Goal: Communication & Community: Answer question/provide support

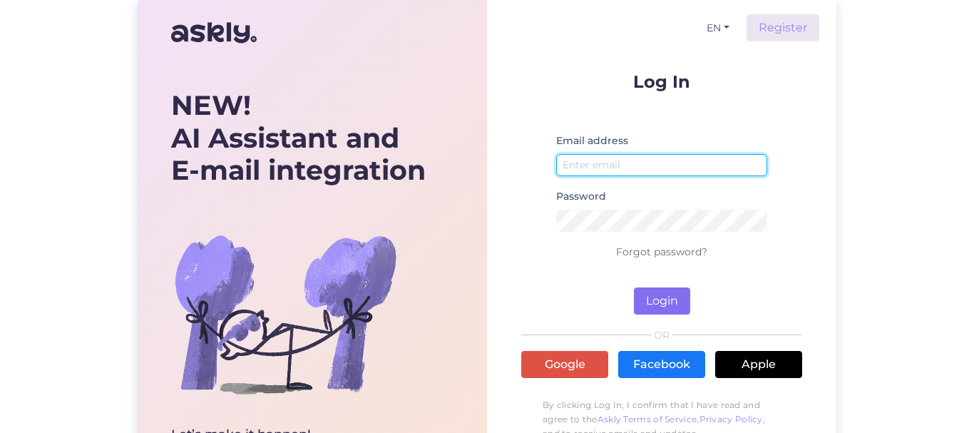
type input "[EMAIL_ADDRESS][DOMAIN_NAME]"
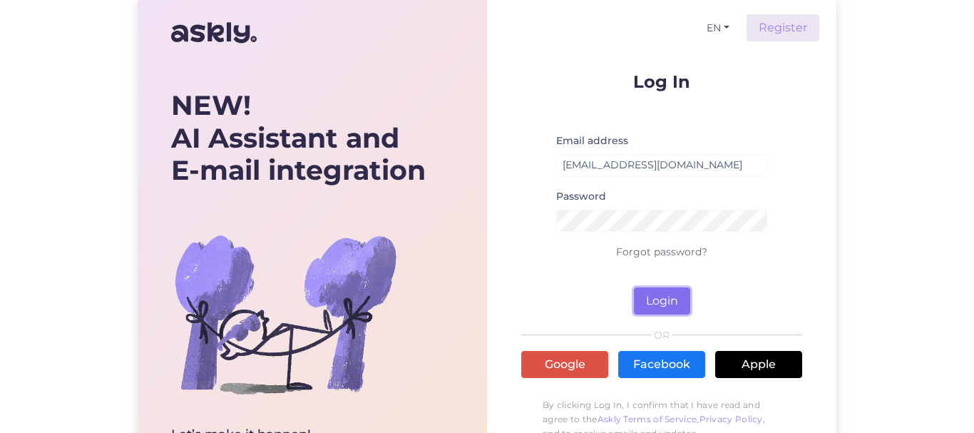
click at [658, 299] on button "Login" at bounding box center [662, 300] width 56 height 27
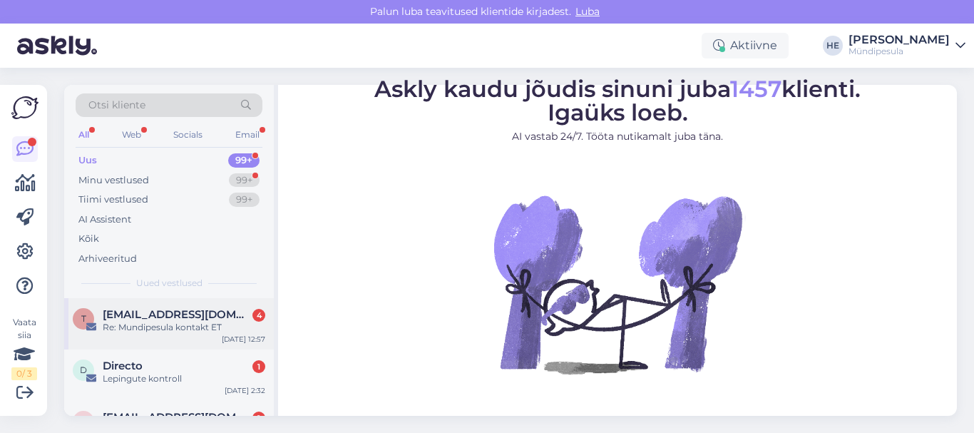
click at [143, 319] on span "[EMAIL_ADDRESS][DOMAIN_NAME]" at bounding box center [177, 314] width 148 height 13
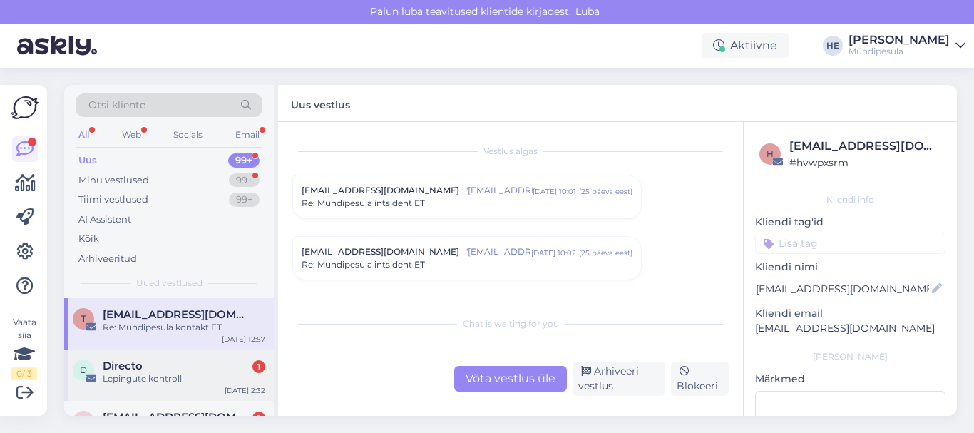
click at [137, 362] on span "Directo" at bounding box center [123, 366] width 40 height 13
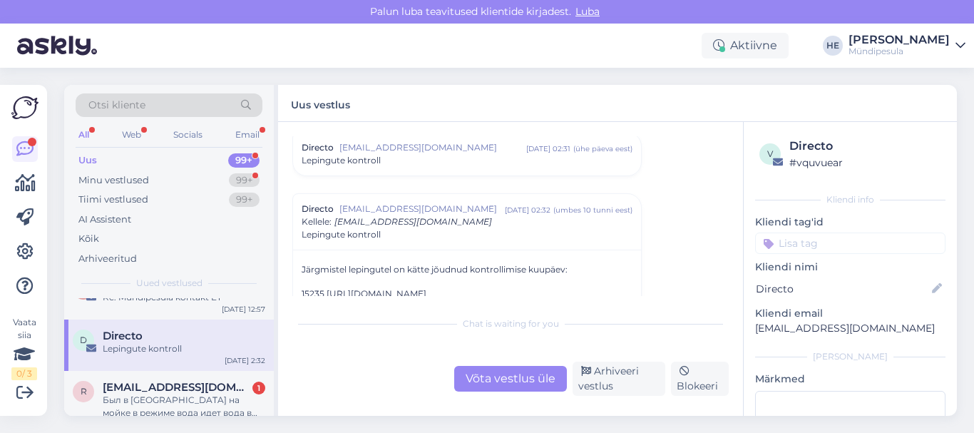
scroll to position [57, 0]
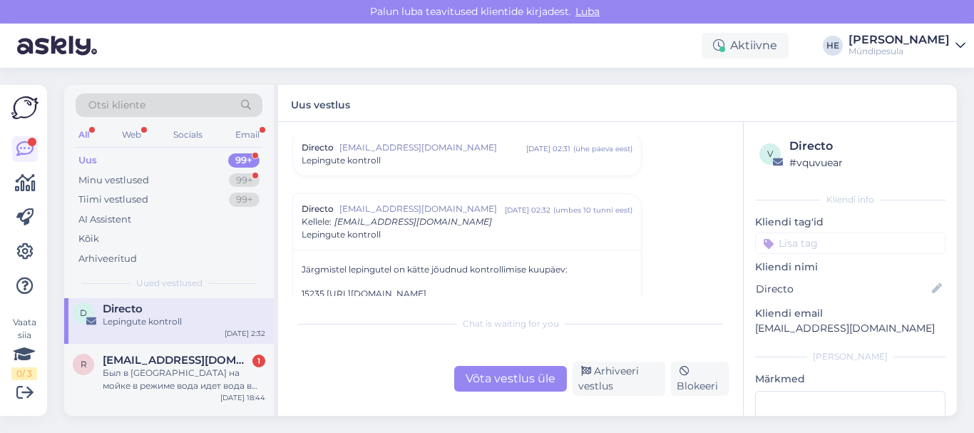
click at [137, 362] on span "[EMAIL_ADDRESS][DOMAIN_NAME]" at bounding box center [177, 360] width 148 height 13
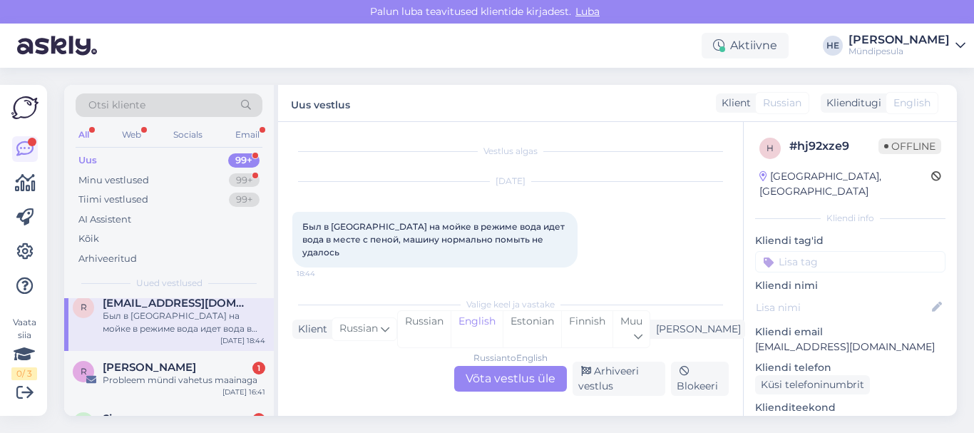
scroll to position [143, 0]
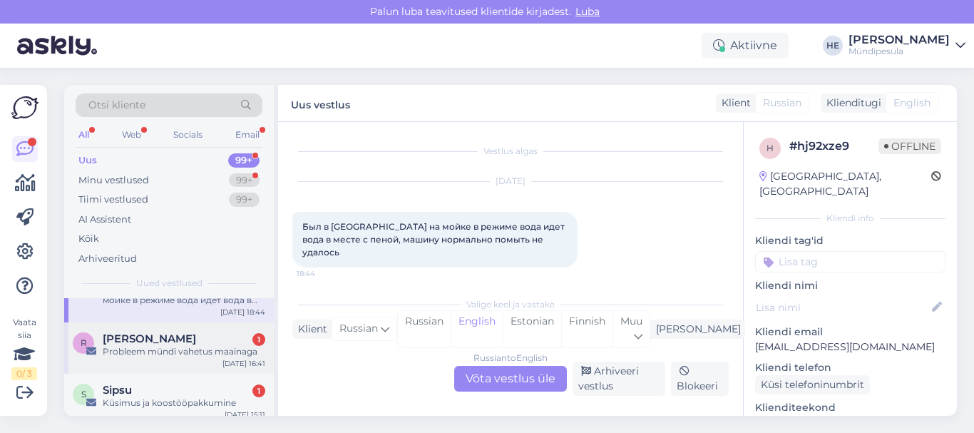
click at [135, 353] on div "Probleem mündi vahetus maainaga" at bounding box center [184, 351] width 163 height 13
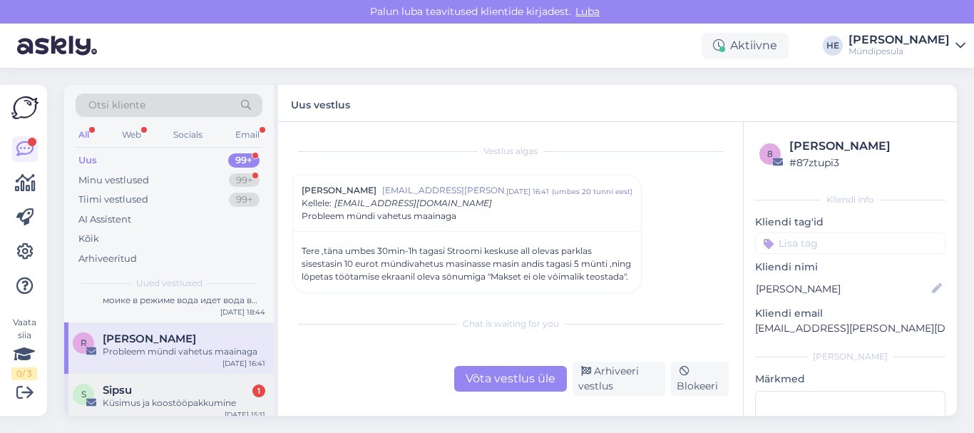
click at [163, 399] on div "Küsimus ja koostööpakkumine" at bounding box center [184, 403] width 163 height 13
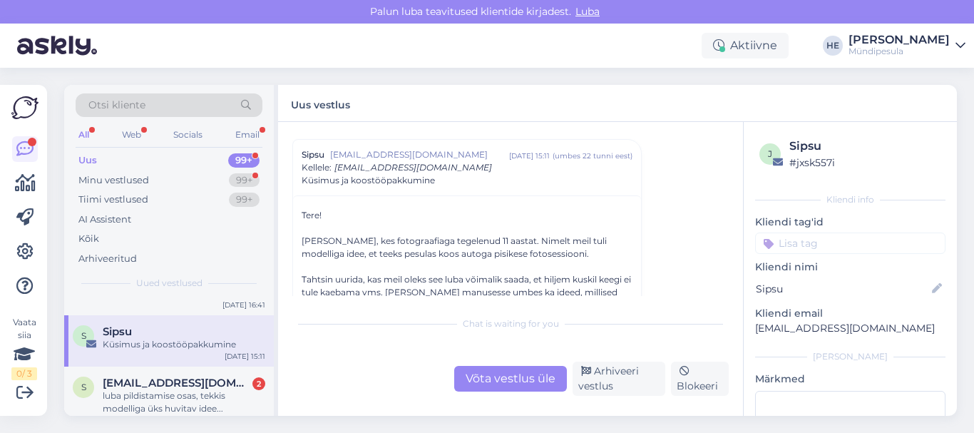
scroll to position [228, 0]
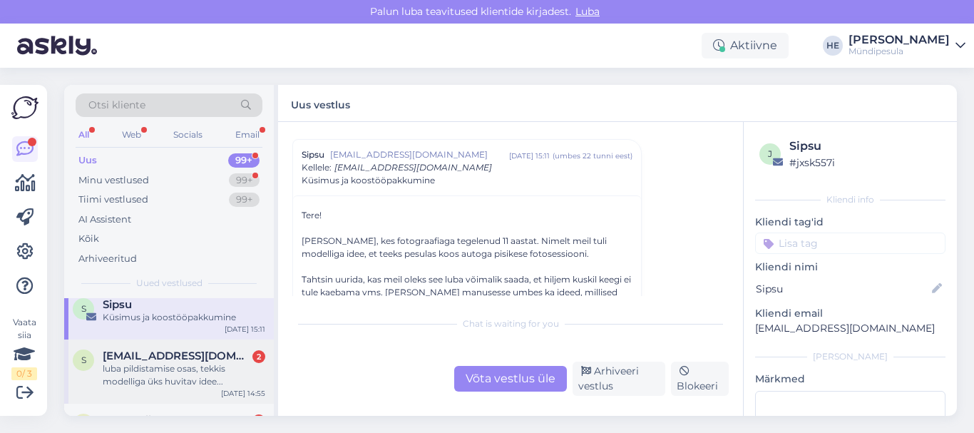
click at [180, 362] on div "luba pildistamise osas, tekkis modelliga üks huvitav idee..." at bounding box center [184, 375] width 163 height 26
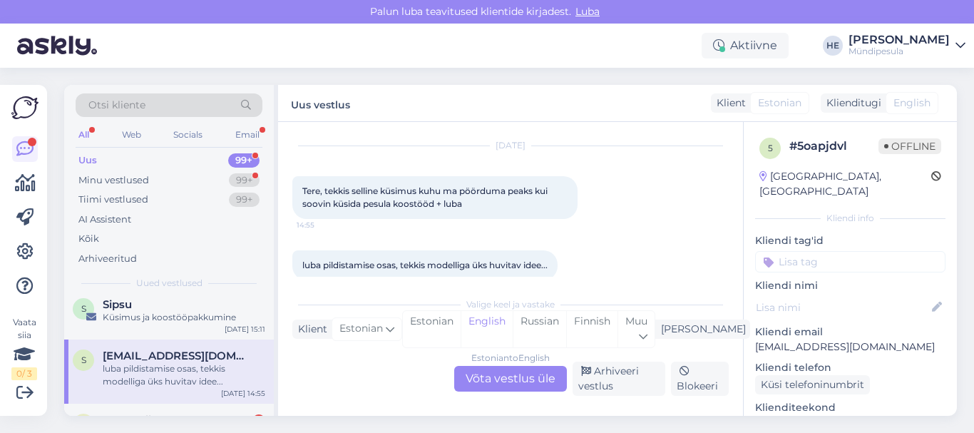
scroll to position [55, 0]
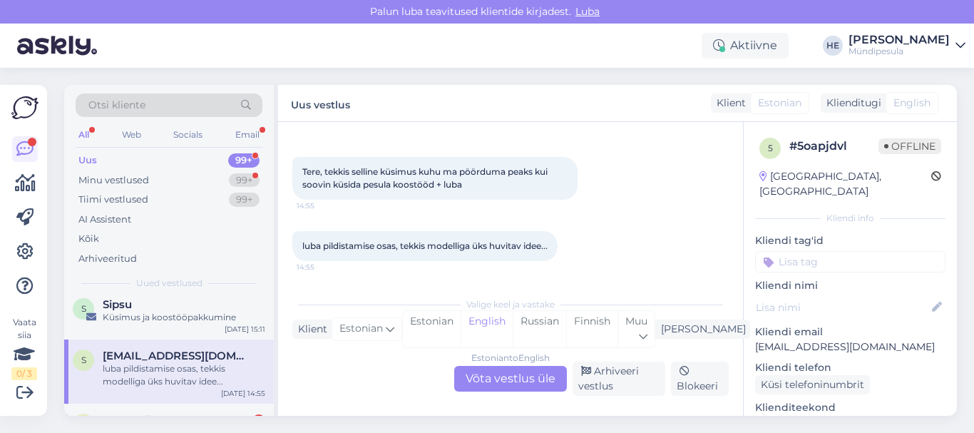
click at [163, 363] on div "luba pildistamise osas, tekkis modelliga üks huvitav idee..." at bounding box center [184, 375] width 163 height 26
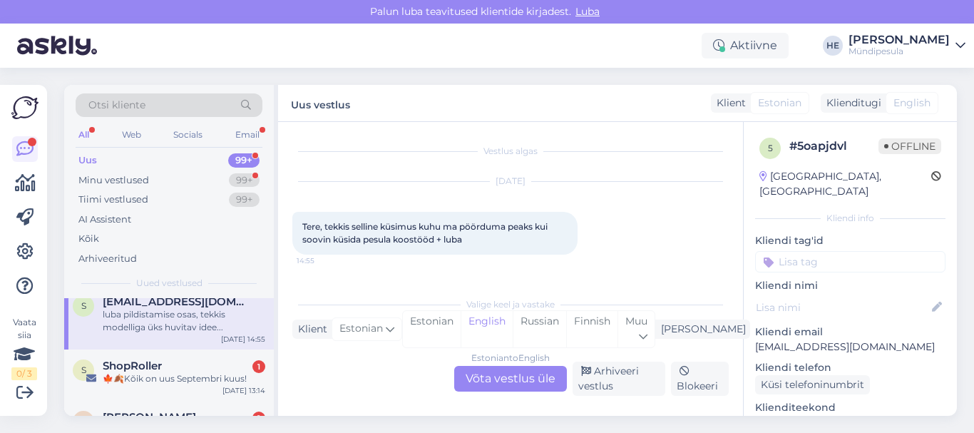
scroll to position [285, 0]
click at [163, 363] on div "ShopRoller 1" at bounding box center [184, 363] width 163 height 13
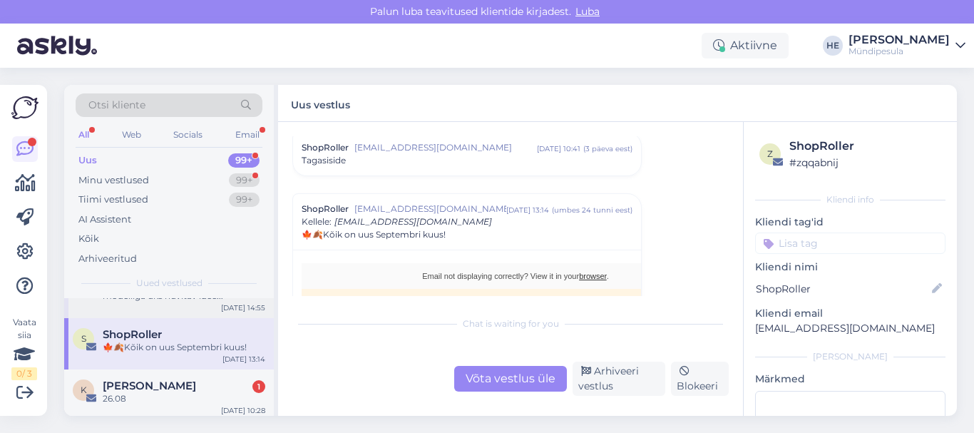
scroll to position [342, 0]
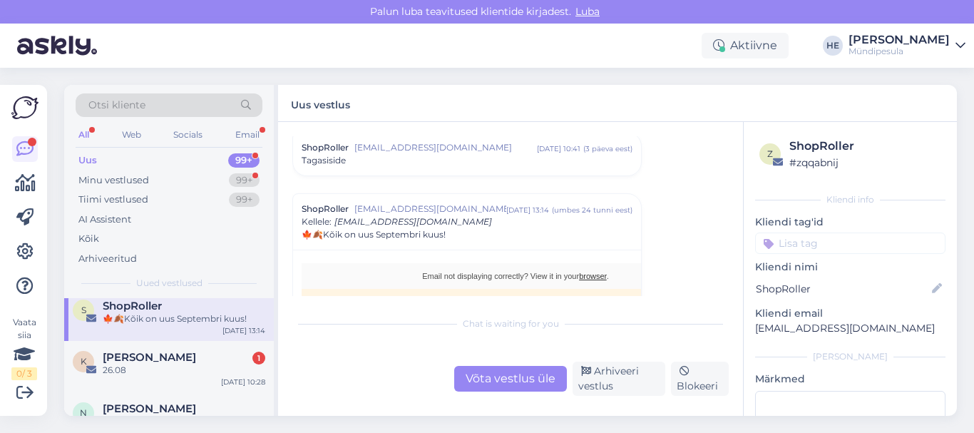
click at [163, 363] on span "[PERSON_NAME]" at bounding box center [149, 357] width 93 height 13
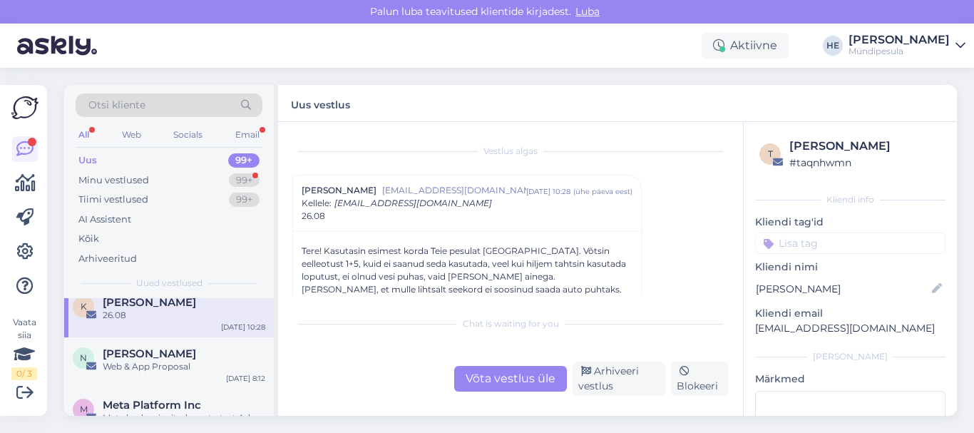
scroll to position [399, 0]
click at [123, 177] on div "Minu vestlused" at bounding box center [113, 180] width 71 height 14
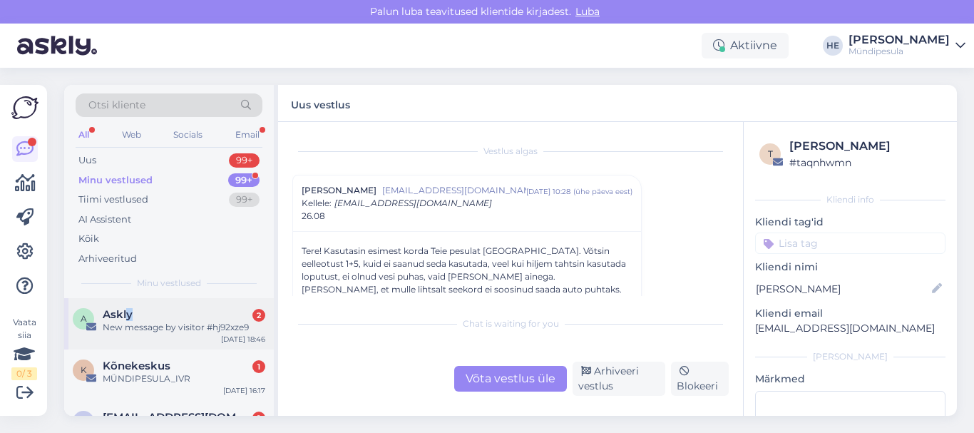
click at [129, 312] on span "Askly" at bounding box center [118, 314] width 30 height 13
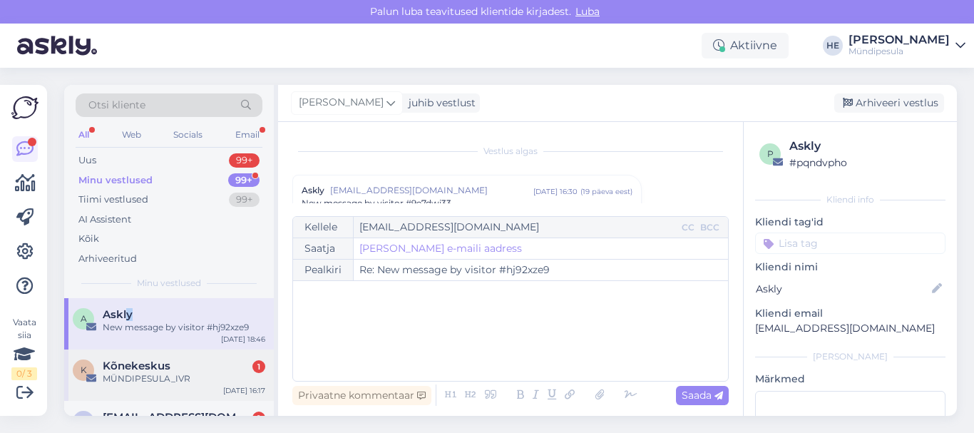
click at [131, 369] on span "Kõnekeskus" at bounding box center [137, 366] width 68 height 13
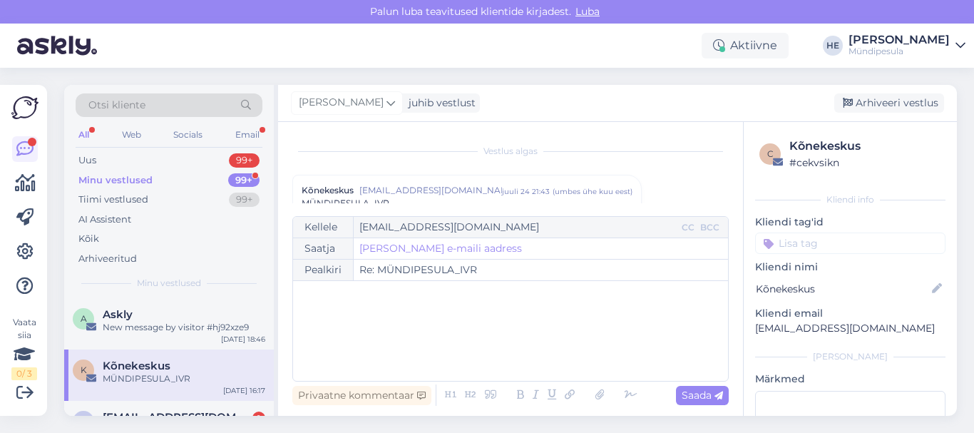
scroll to position [6112, 0]
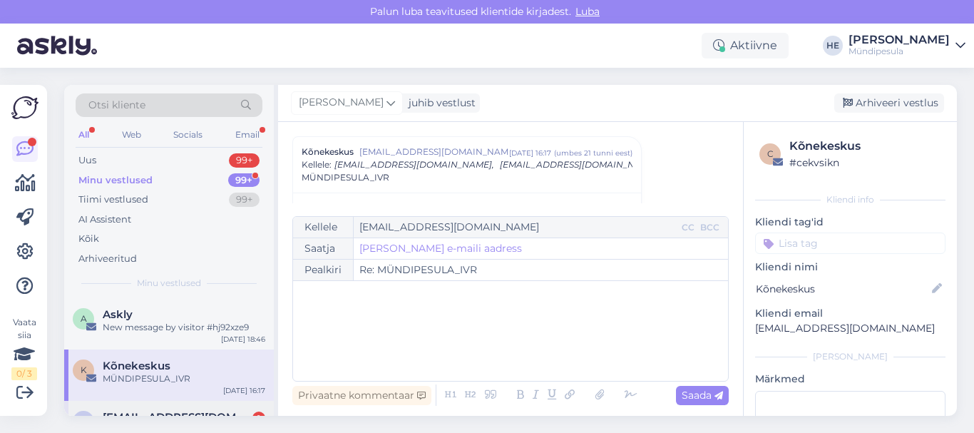
click at [152, 404] on div "3 [EMAIL_ADDRESS][DOMAIN_NAME] [STREET_ADDRESS] [DATE] 12:18" at bounding box center [169, 426] width 210 height 51
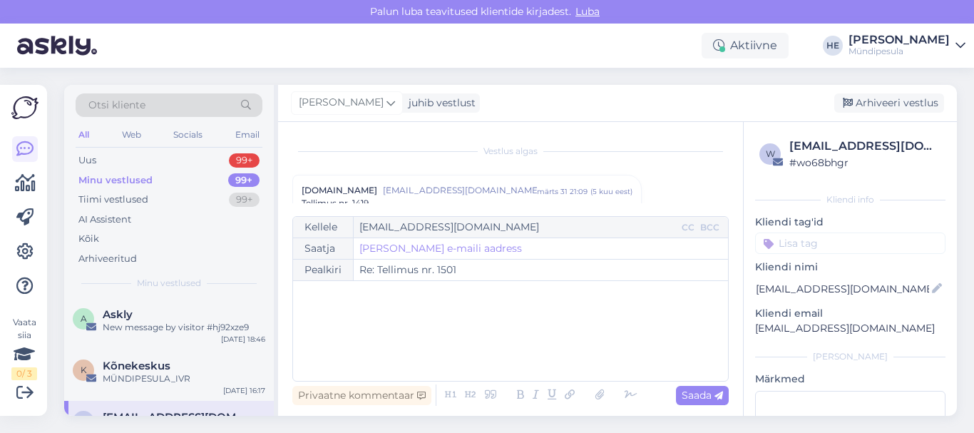
scroll to position [8044, 0]
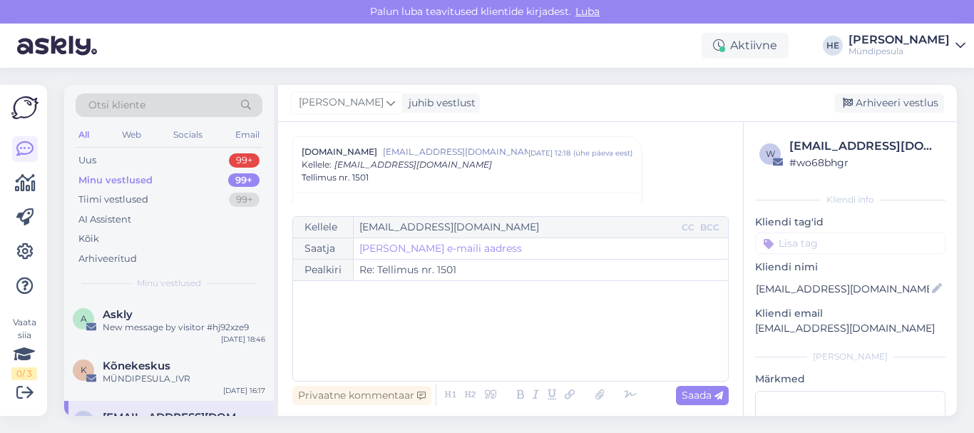
click at [963, 46] on icon at bounding box center [961, 45] width 10 height 11
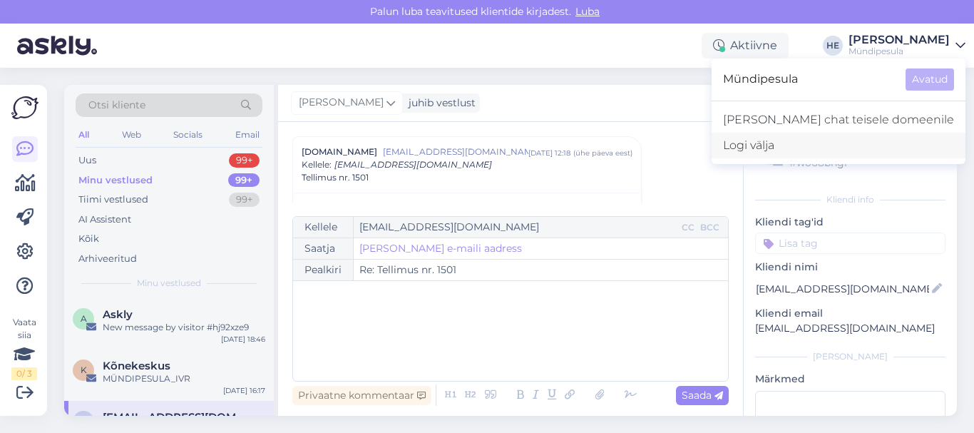
click at [824, 148] on div "Logi välja" at bounding box center [839, 146] width 254 height 26
